Goal: Task Accomplishment & Management: Complete application form

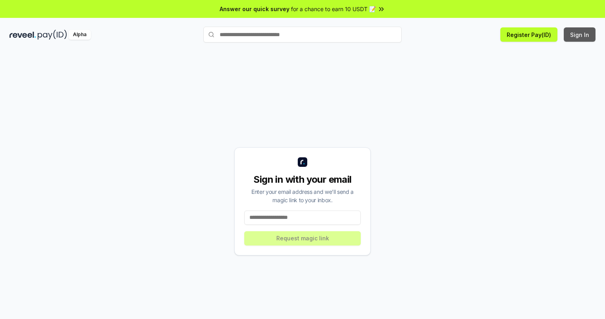
click at [580, 35] on button "Sign In" at bounding box center [580, 34] width 32 height 14
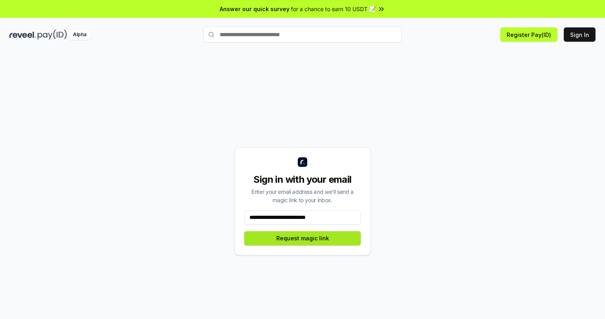
type input "**********"
click at [303, 238] on button "Request magic link" at bounding box center [302, 238] width 117 height 14
